Goal: Information Seeking & Learning: Learn about a topic

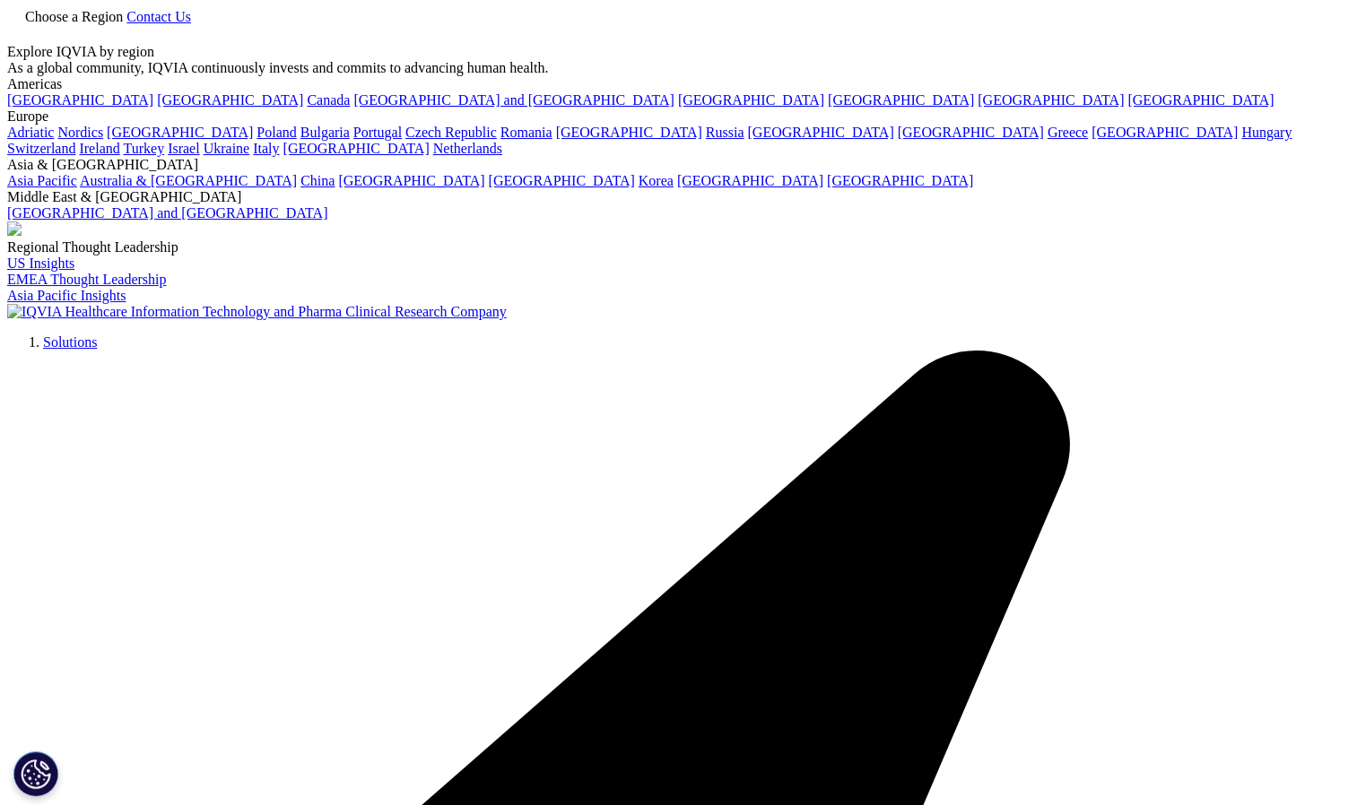
click at [251, 304] on img at bounding box center [257, 312] width 500 height 16
type input "gcp training"
